Goal: Complete application form

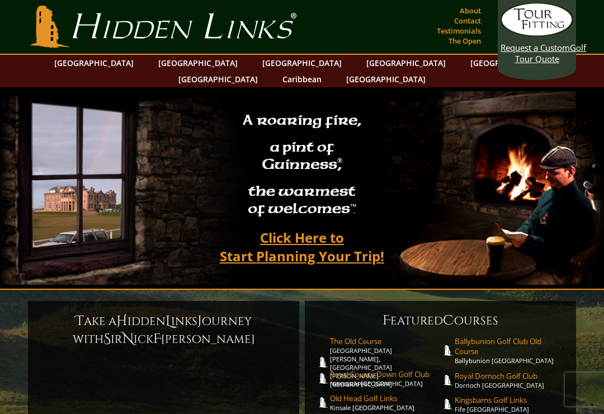
click at [176, 65] on link "[GEOGRAPHIC_DATA]" at bounding box center [198, 63] width 91 height 16
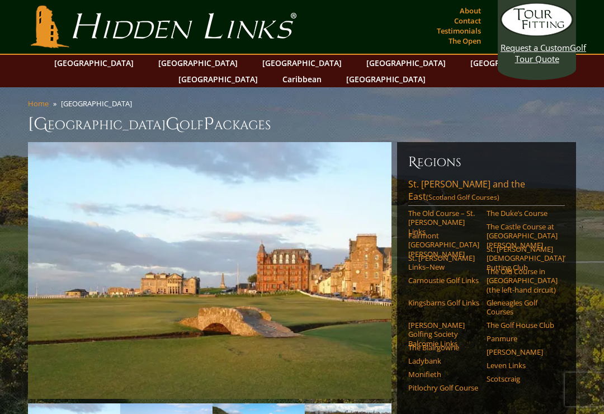
click at [446, 276] on link "Carnoustie Golf Links" at bounding box center [443, 280] width 71 height 9
click at [439, 276] on link "Carnoustie Golf Links" at bounding box center [443, 280] width 71 height 9
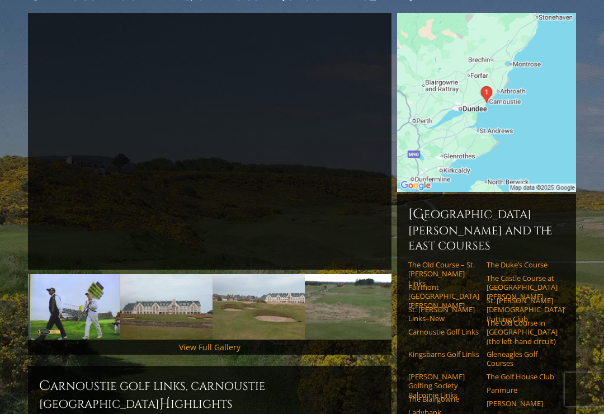
click at [234, 342] on link "View Full Gallery" at bounding box center [210, 347] width 62 height 11
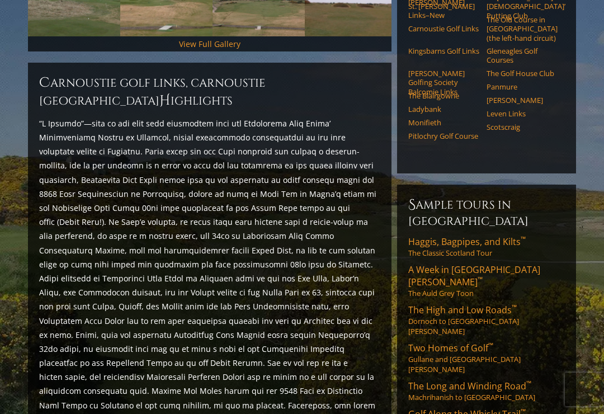
scroll to position [432, 0]
click at [475, 342] on link "Two Homes of Golf ™ Gullane and St. Andrews" at bounding box center [486, 358] width 157 height 32
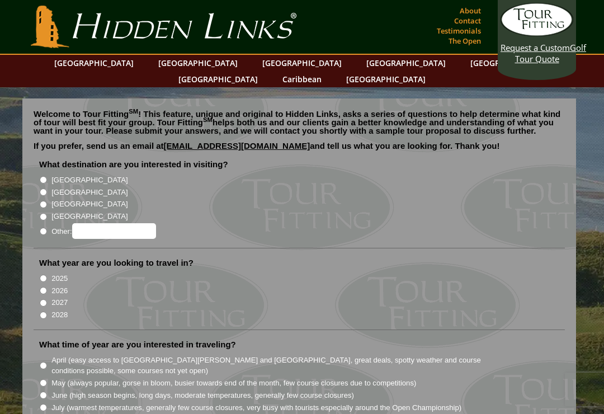
click at [46, 173] on li "[GEOGRAPHIC_DATA]" at bounding box center [303, 179] width 529 height 12
click at [53, 175] on label "[GEOGRAPHIC_DATA]" at bounding box center [89, 180] width 76 height 11
click at [47, 176] on input "[GEOGRAPHIC_DATA]" at bounding box center [43, 179] width 7 height 7
radio input "true"
click at [53, 187] on label "[GEOGRAPHIC_DATA]" at bounding box center [89, 192] width 76 height 11
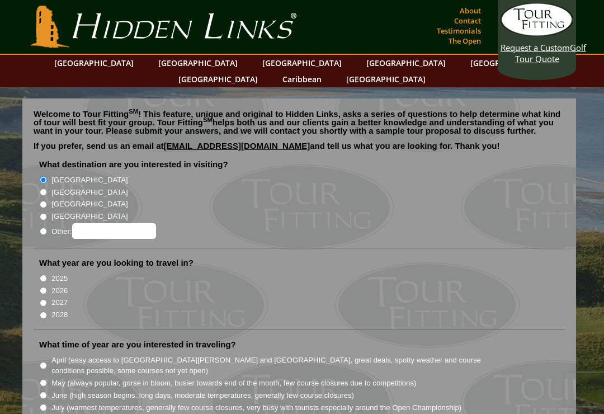
click at [47, 189] on input "[GEOGRAPHIC_DATA]" at bounding box center [43, 192] width 7 height 7
radio input "true"
click at [46, 176] on input "[GEOGRAPHIC_DATA]" at bounding box center [43, 179] width 7 height 7
radio input "true"
click at [47, 189] on input "[GEOGRAPHIC_DATA]" at bounding box center [43, 192] width 7 height 7
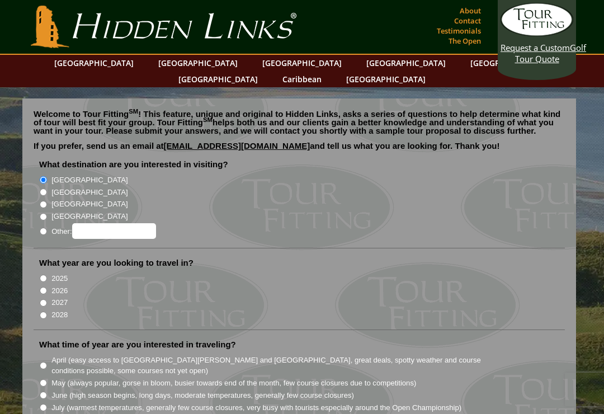
radio input "true"
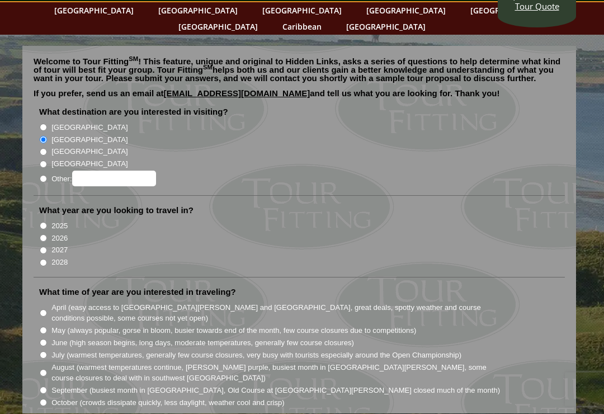
scroll to position [53, 0]
click at [54, 233] on label "2026" at bounding box center [59, 238] width 16 height 11
click at [47, 234] on input "2026" at bounding box center [43, 237] width 7 height 7
radio input "true"
click at [46, 247] on input "2027" at bounding box center [43, 250] width 7 height 7
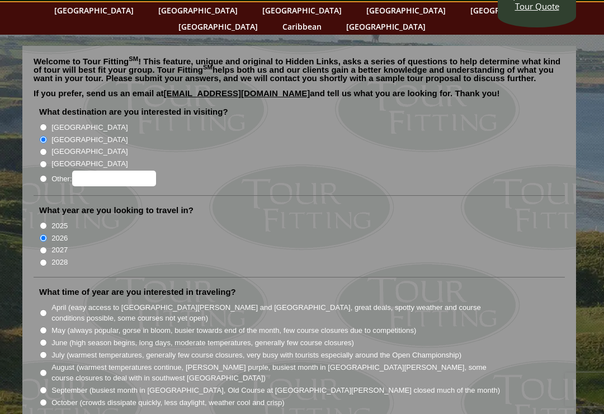
radio input "true"
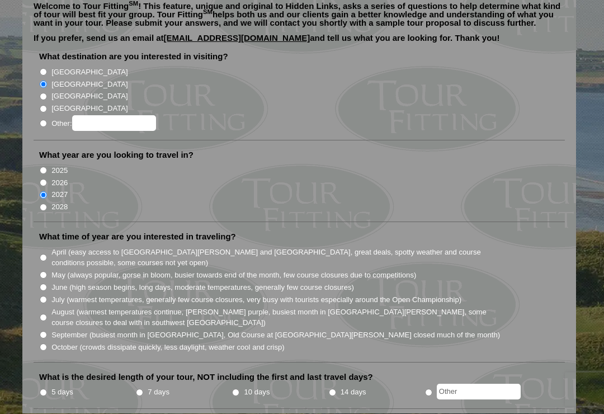
scroll to position [121, 0]
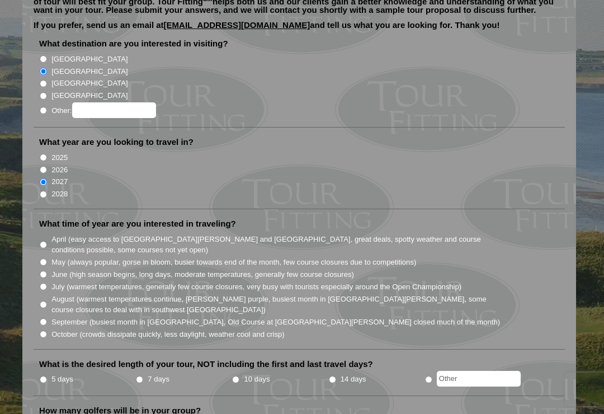
click at [47, 271] on input "June (high season begins, long days, moderate temperatures, generally few cours…" at bounding box center [43, 274] width 7 height 7
radio input "true"
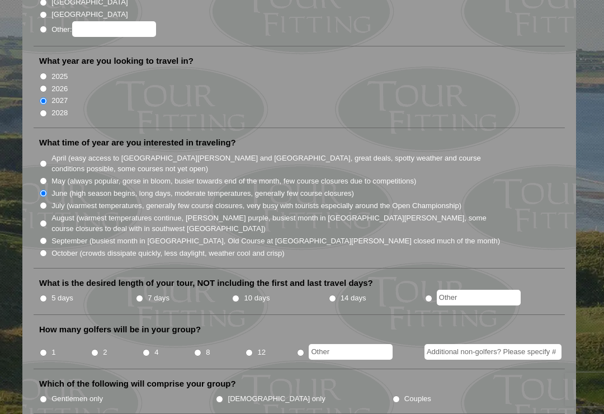
scroll to position [203, 0]
click at [144, 291] on li "7 days" at bounding box center [183, 298] width 96 height 14
click at [143, 294] on input "7 days" at bounding box center [139, 297] width 7 height 7
radio input "true"
click at [151, 337] on li "4" at bounding box center [167, 348] width 51 height 22
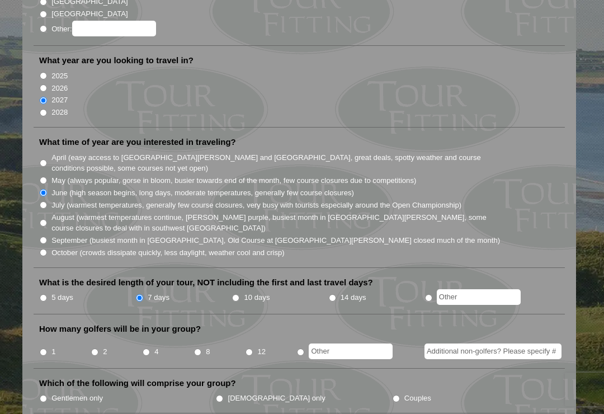
click at [150, 349] on input "4" at bounding box center [146, 352] width 7 height 7
radio input "true"
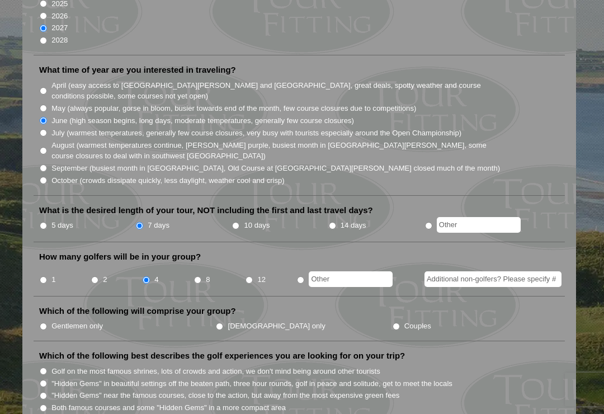
scroll to position [283, 0]
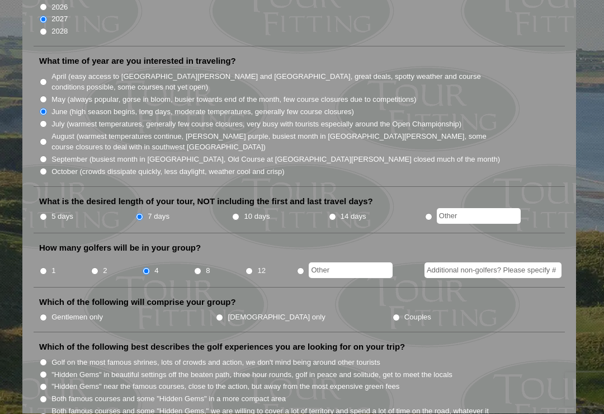
click at [55, 312] on label "Gentlemen only" at bounding box center [76, 317] width 51 height 11
click at [47, 314] on input "Gentlemen only" at bounding box center [43, 317] width 7 height 7
radio input "true"
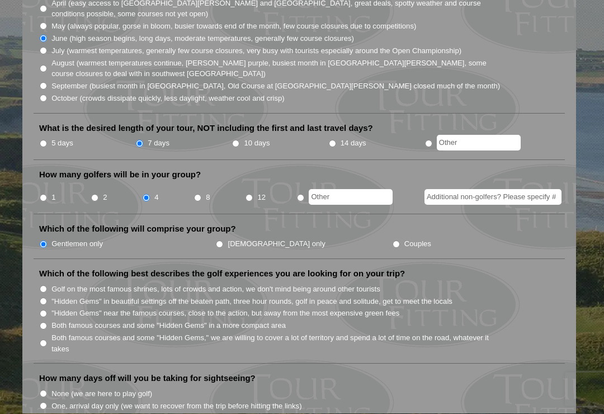
scroll to position [357, 0]
click at [47, 322] on input "Both famous courses and some "Hidden Gems" in a more compact area" at bounding box center [43, 325] width 7 height 7
radio input "true"
click at [47, 310] on input ""Hidden Gems" near the famous courses, close to the action, but away from the m…" at bounding box center [43, 313] width 7 height 7
radio input "true"
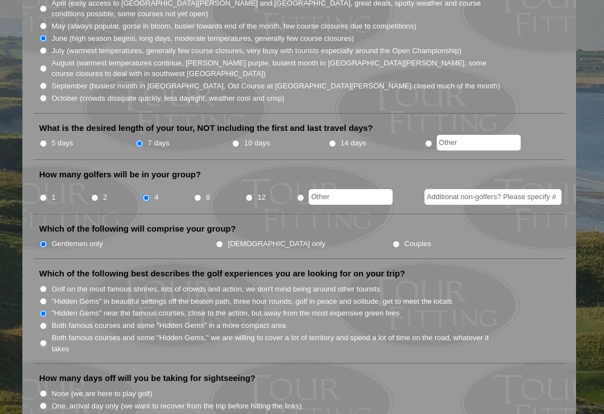
click at [47, 322] on input "Both famous courses and some "Hidden Gems" in a more compact area" at bounding box center [43, 325] width 7 height 7
radio input "true"
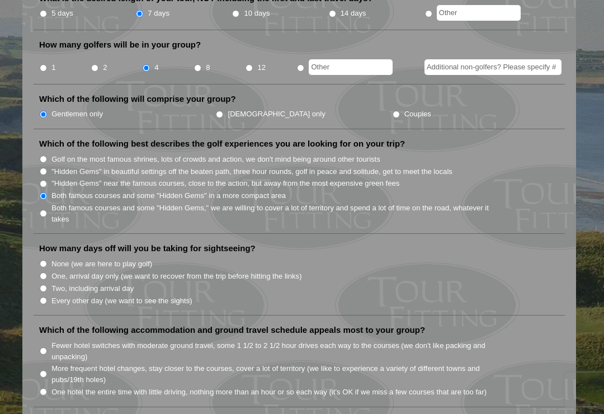
scroll to position [487, 0]
click at [47, 285] on input "Two, including arrival day" at bounding box center [43, 288] width 7 height 7
radio input "true"
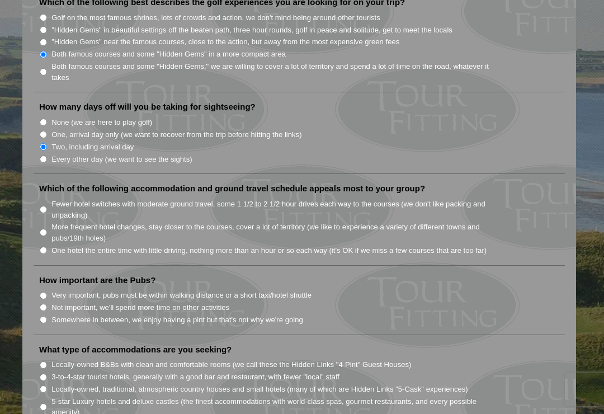
scroll to position [628, 0]
click at [54, 222] on label "More frequent hotel changes, stay closer to the courses, cover a lot of territo…" at bounding box center [276, 233] width 450 height 22
click at [47, 229] on input "More frequent hotel changes, stay closer to the courses, cover a lot of territo…" at bounding box center [43, 232] width 7 height 7
radio input "true"
click at [48, 289] on li "Very important, pubs must be within walking distance or a short taxi/hotel shut…" at bounding box center [303, 295] width 529 height 12
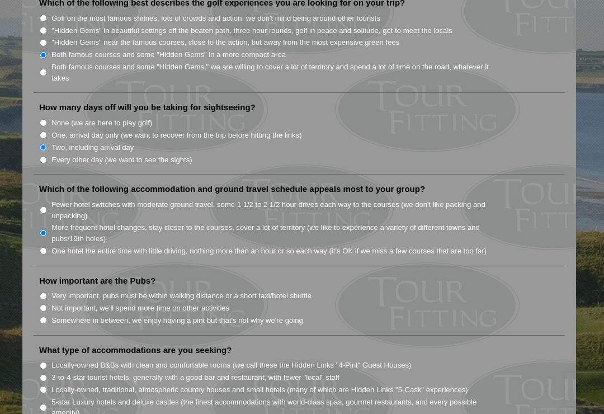
click at [47, 293] on input "Very important, pubs must be within walking distance or a short taxi/hotel shut…" at bounding box center [43, 296] width 7 height 7
radio input "true"
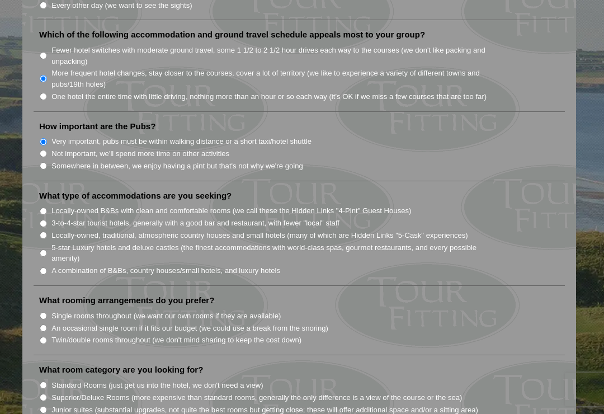
scroll to position [782, 0]
click at [58, 206] on label "Locally-owned B&Bs with clean and comfortable rooms (we call these the Hidden L…" at bounding box center [231, 211] width 360 height 11
click at [47, 208] on input "Locally-owned B&Bs with clean and comfortable rooms (we call these the Hidden L…" at bounding box center [43, 211] width 7 height 7
radio input "true"
click at [45, 208] on input "Locally-owned B&Bs with clean and comfortable rooms (we call these the Hidden L…" at bounding box center [43, 211] width 7 height 7
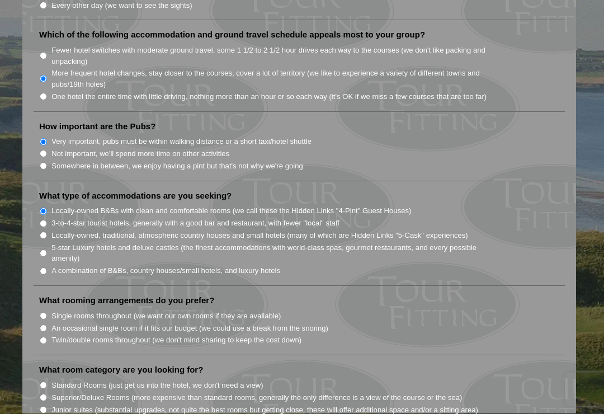
click at [45, 208] on input "Locally-owned B&Bs with clean and comfortable rooms (we call these the Hidden L…" at bounding box center [43, 211] width 7 height 7
click at [47, 220] on input "3-to-4-star tourist hotels, generally with a good bar and restaurant, with fewe…" at bounding box center [43, 223] width 7 height 7
radio input "true"
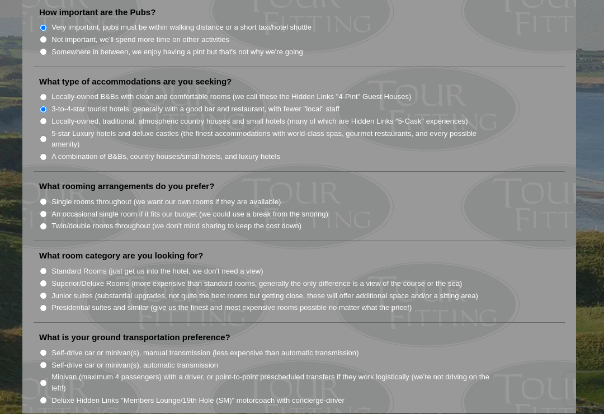
scroll to position [896, 0]
click at [47, 223] on input "Twin/double rooms throughout (we don't mind sharing to keep the cost down)" at bounding box center [43, 226] width 7 height 7
radio input "true"
click at [47, 267] on input "Standard Rooms (just get us into the hotel, we don't need a view)" at bounding box center [43, 270] width 7 height 7
radio input "true"
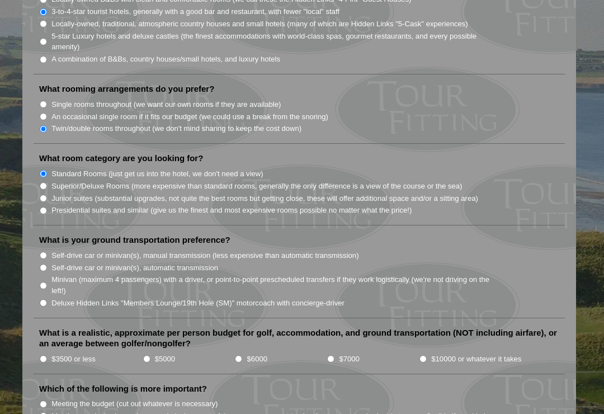
scroll to position [995, 0]
click at [47, 281] on input "Minivan (maximum 4 passengers) with a driver, or point-to-point prescheduled tr…" at bounding box center [43, 284] width 7 height 7
radio input "true"
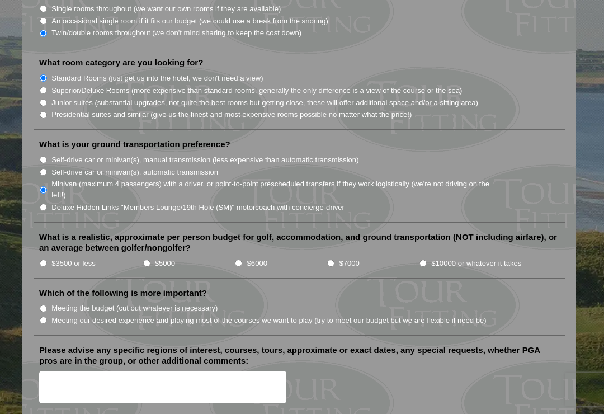
scroll to position [1090, 0]
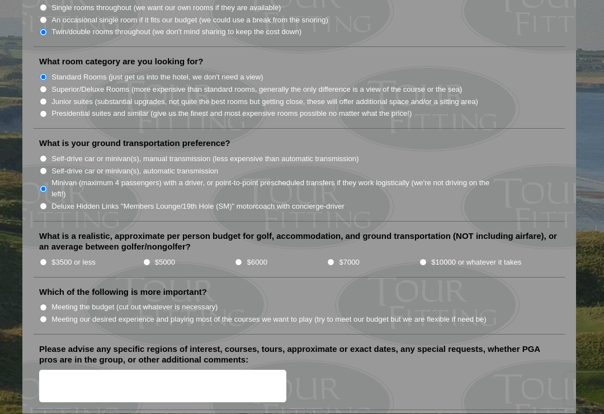
click at [147, 259] on input "$5000" at bounding box center [146, 262] width 7 height 7
radio input "true"
click at [46, 316] on input "Meeting our desired experience and playing most of the courses we want to play …" at bounding box center [43, 319] width 7 height 7
radio input "true"
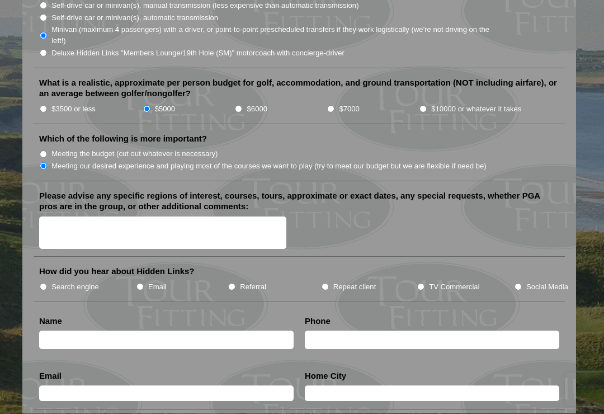
scroll to position [1244, 0]
click at [423, 283] on input "TV Commercial" at bounding box center [420, 286] width 7 height 7
radio input "true"
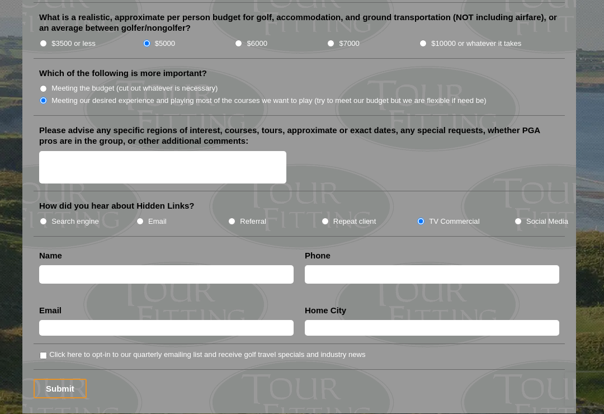
scroll to position [1328, 0]
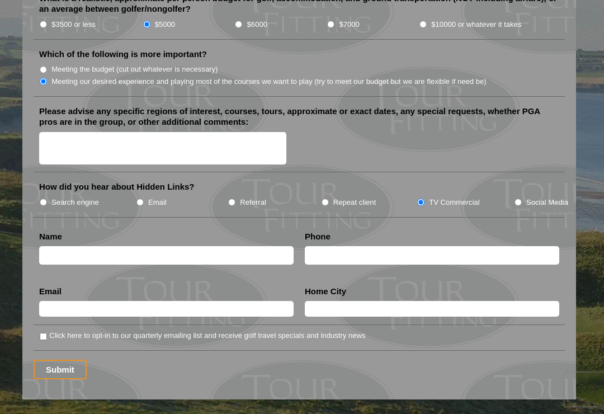
click at [170, 246] on input "text" at bounding box center [166, 255] width 255 height 18
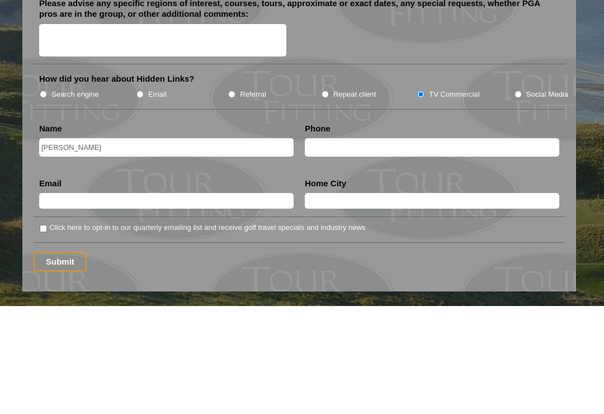
type input "Vinnie salerno"
click at [222, 301] on input "text" at bounding box center [166, 309] width 255 height 16
type input "Salernov22@gmail.com"
click at [378, 301] on input "text" at bounding box center [432, 309] width 255 height 16
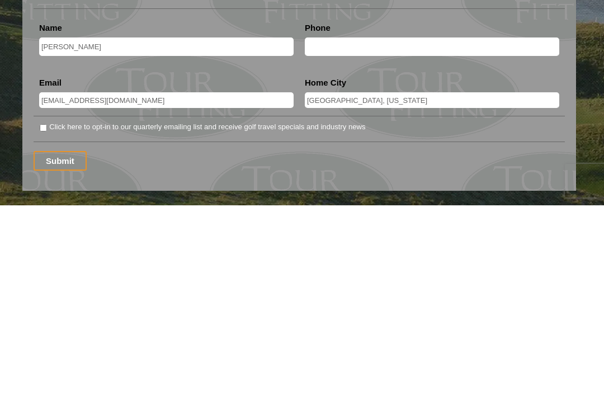
type input "Titusville, florida"
click at [55, 360] on input "Submit" at bounding box center [60, 370] width 53 height 20
